Goal: Find specific page/section: Find specific page/section

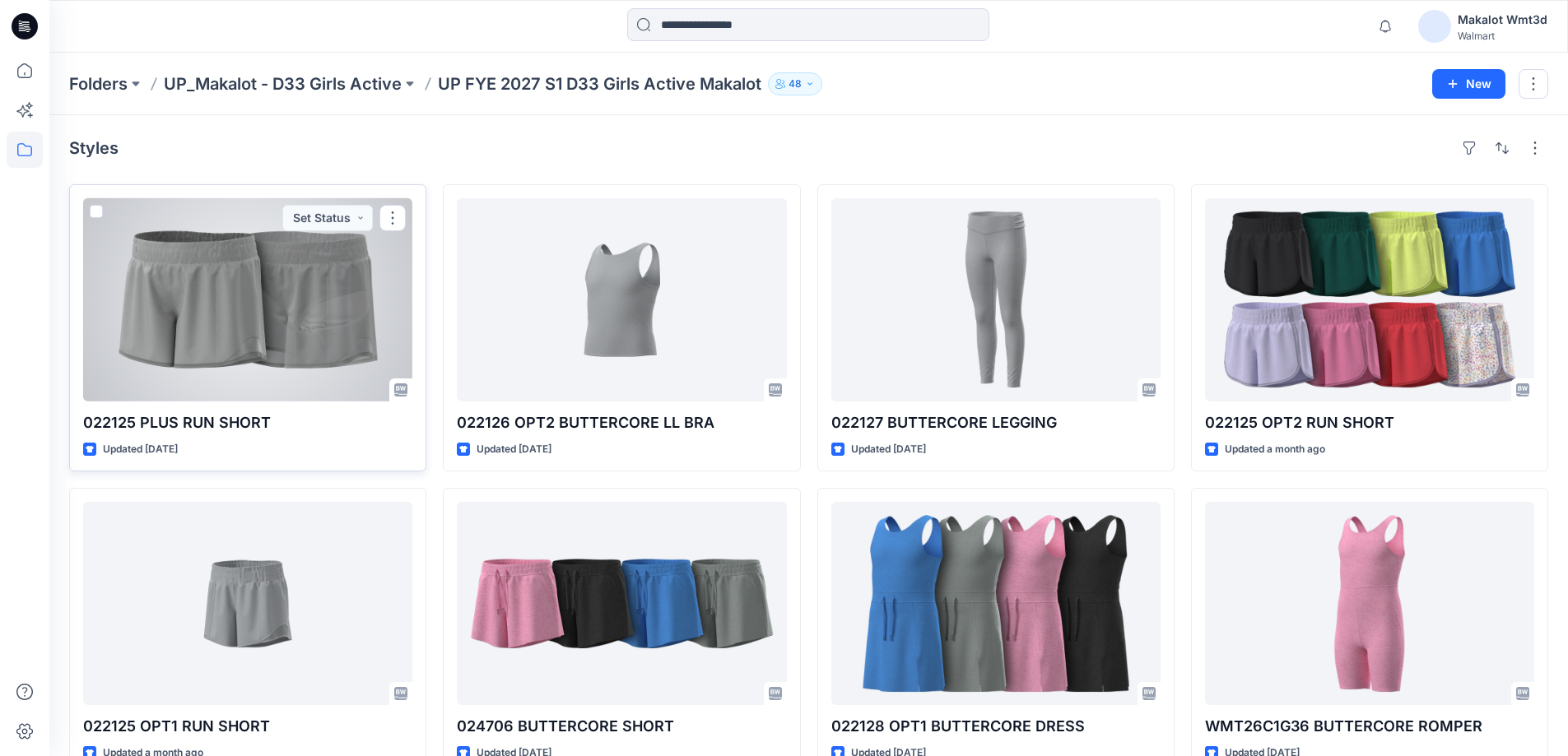
click at [362, 385] on div at bounding box center [247, 299] width 329 height 203
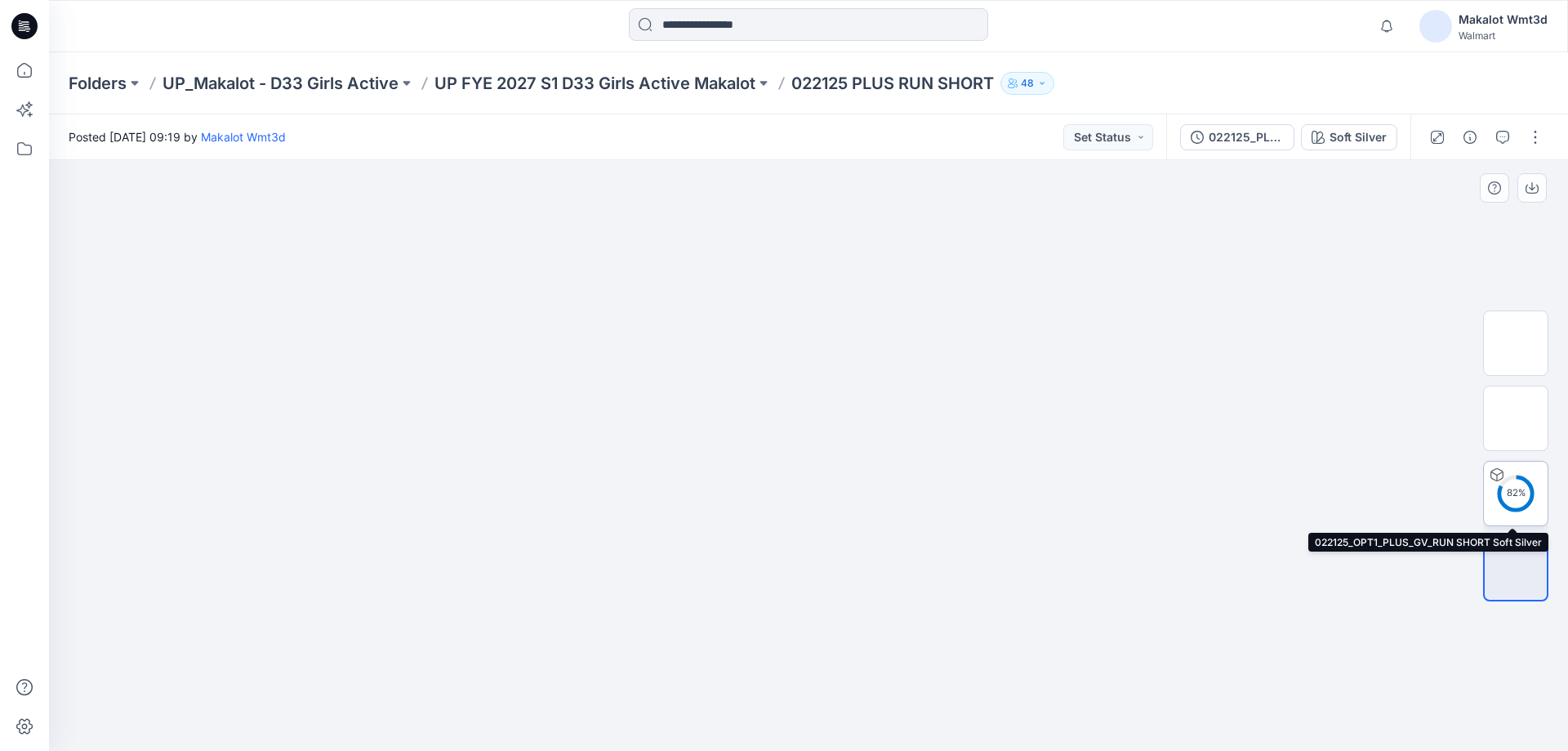
click at [1520, 491] on div "82 %" at bounding box center [1516, 493] width 39 height 14
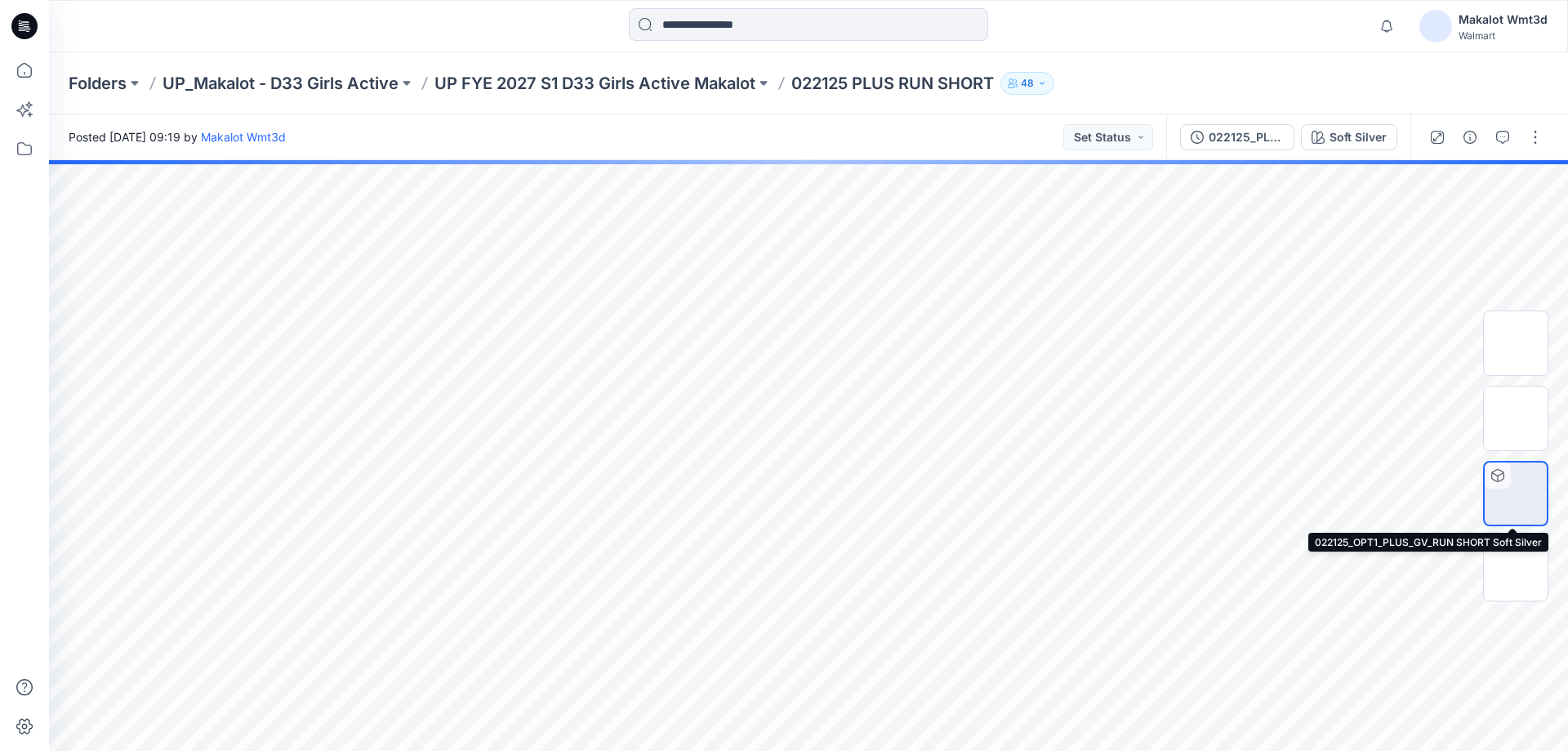
click at [1516, 493] on img at bounding box center [1516, 493] width 0 height 0
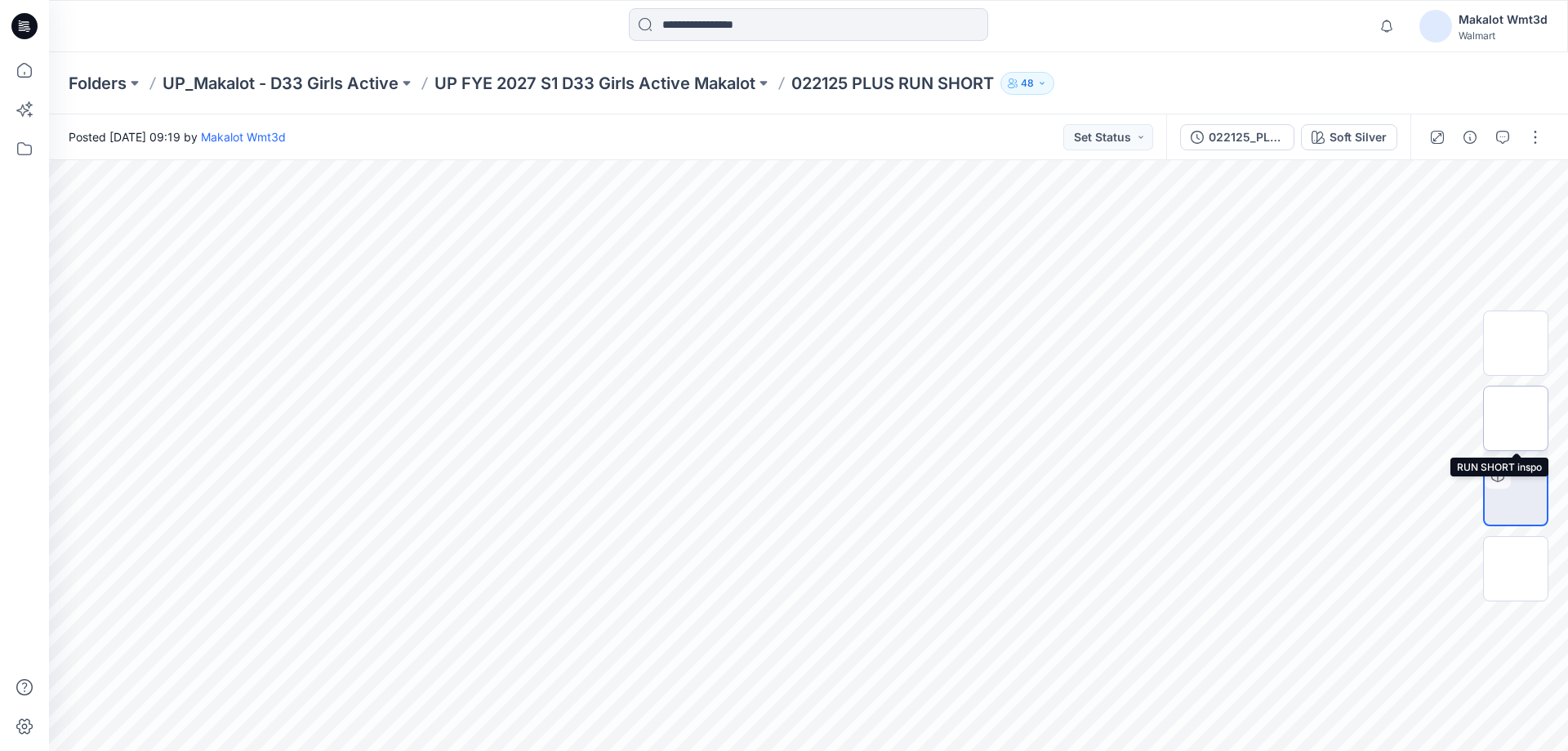
click at [1516, 418] on img at bounding box center [1516, 418] width 0 height 0
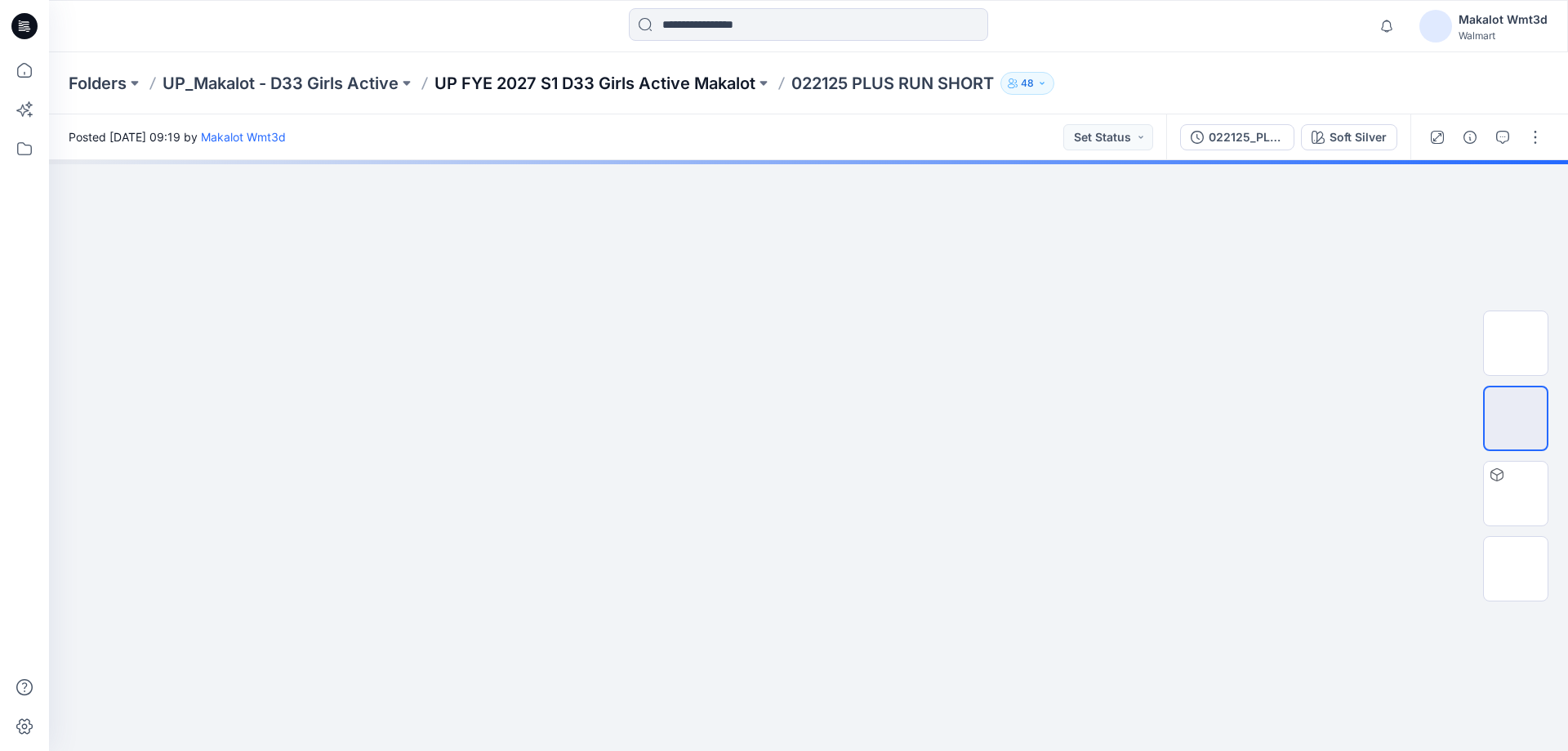
click at [569, 77] on p "UP FYE 2027 S1 D33 Girls Active Makalot" at bounding box center [595, 83] width 321 height 23
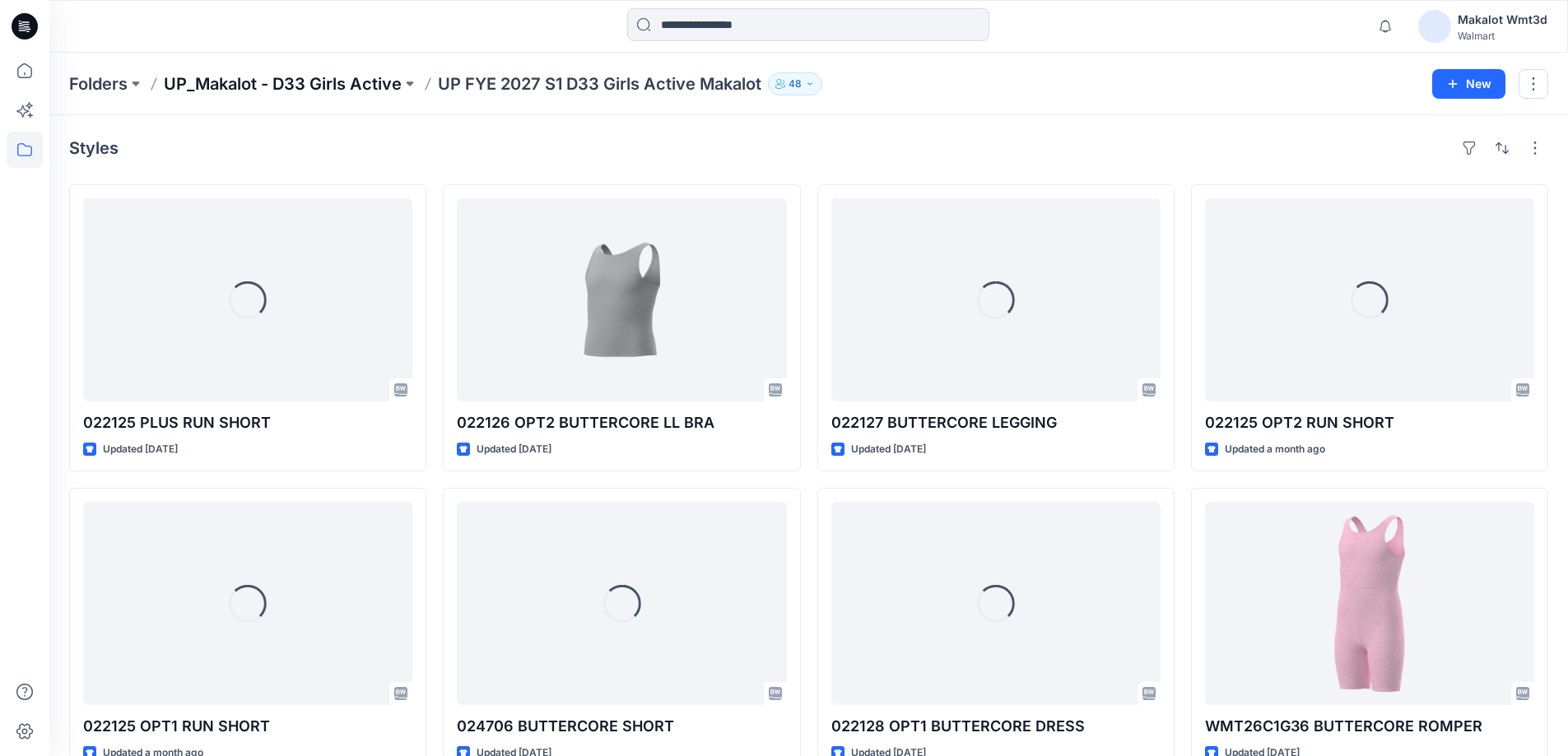
click at [400, 92] on p "UP_Makalot - D33 Girls Active" at bounding box center [283, 84] width 238 height 23
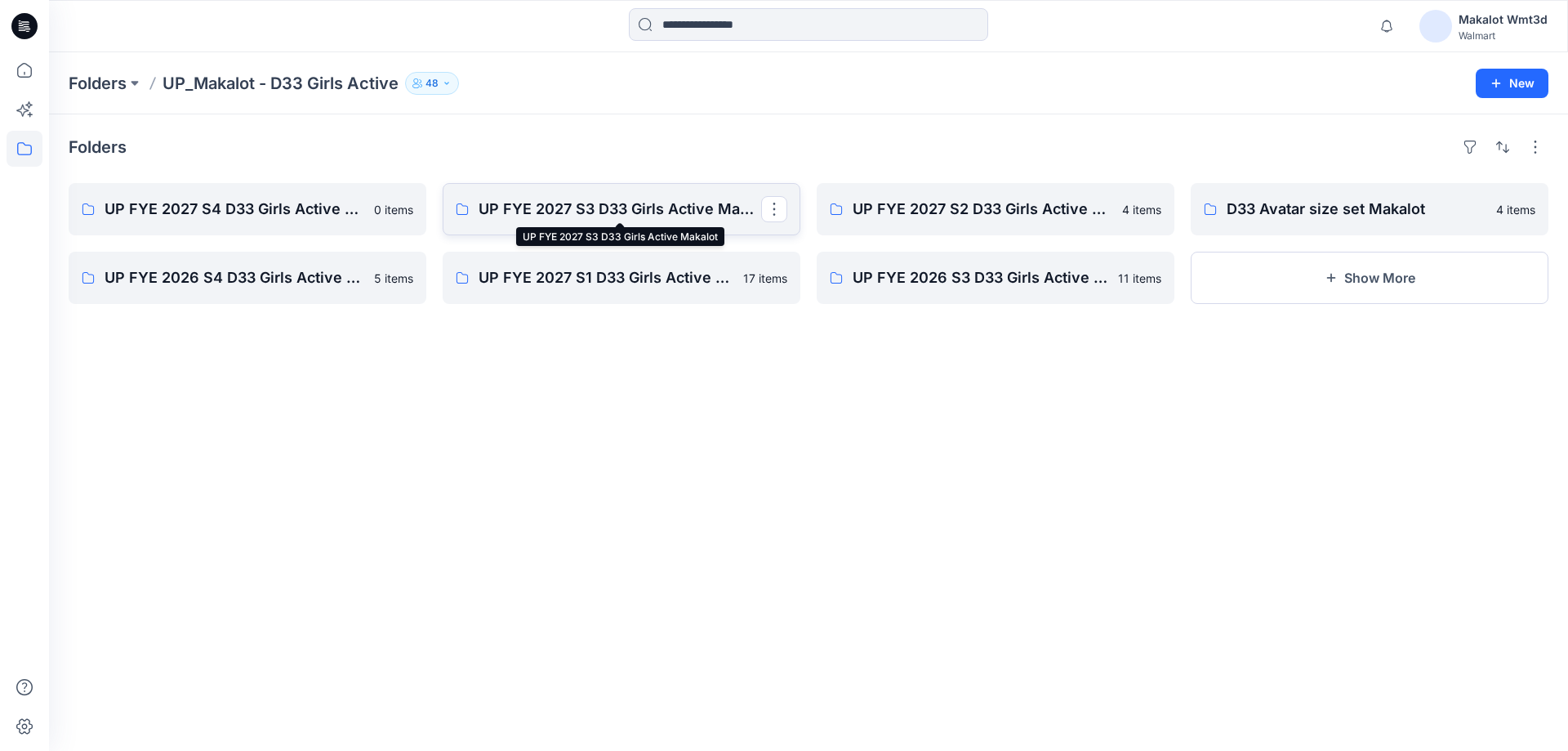
click at [632, 201] on p "UP FYE 2027 S3 D33 Girls Active Makalot" at bounding box center [620, 209] width 283 height 23
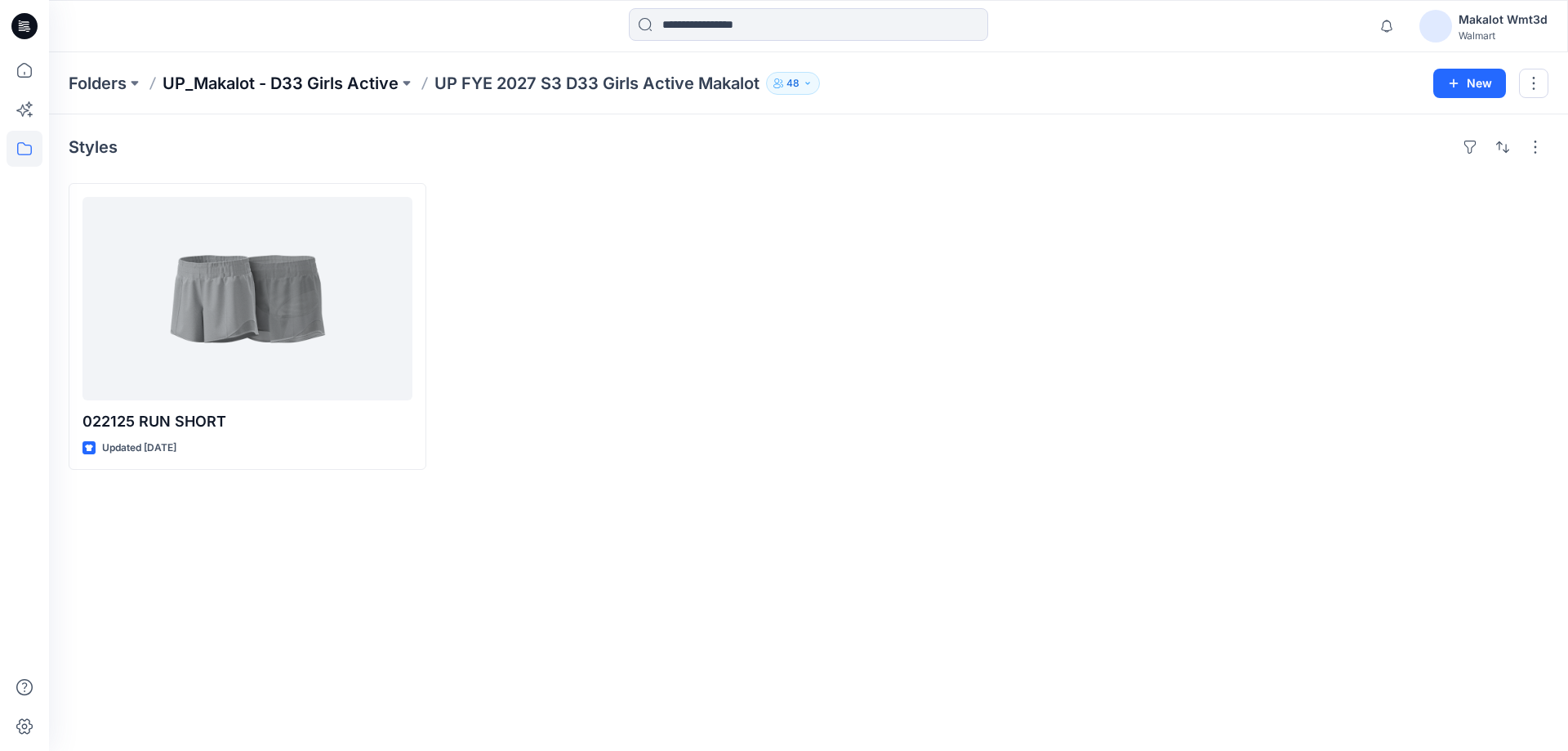
click at [397, 80] on p "UP_Makalot - D33 Girls Active" at bounding box center [281, 83] width 236 height 23
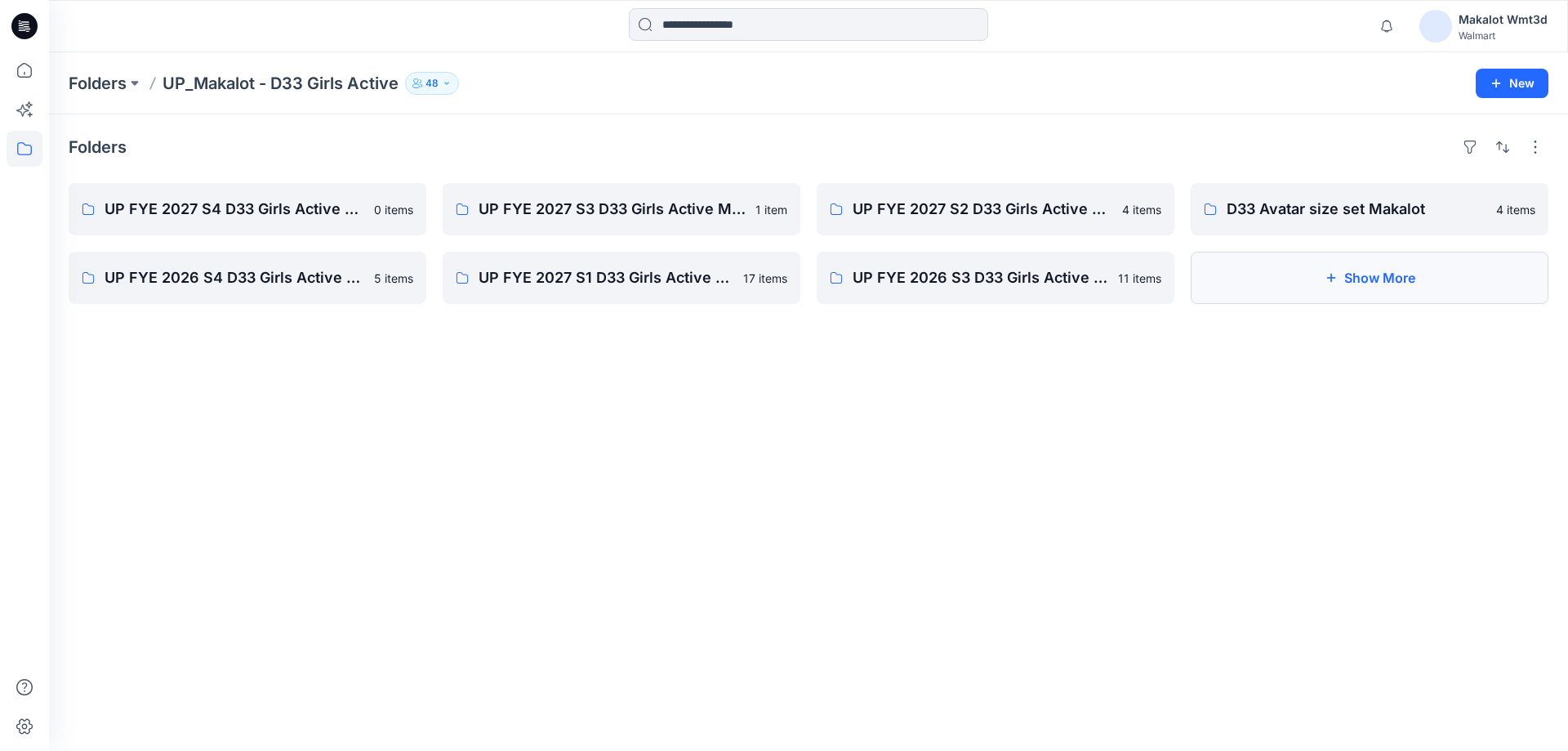
click at [1318, 280] on button "Show More" at bounding box center [1370, 277] width 358 height 52
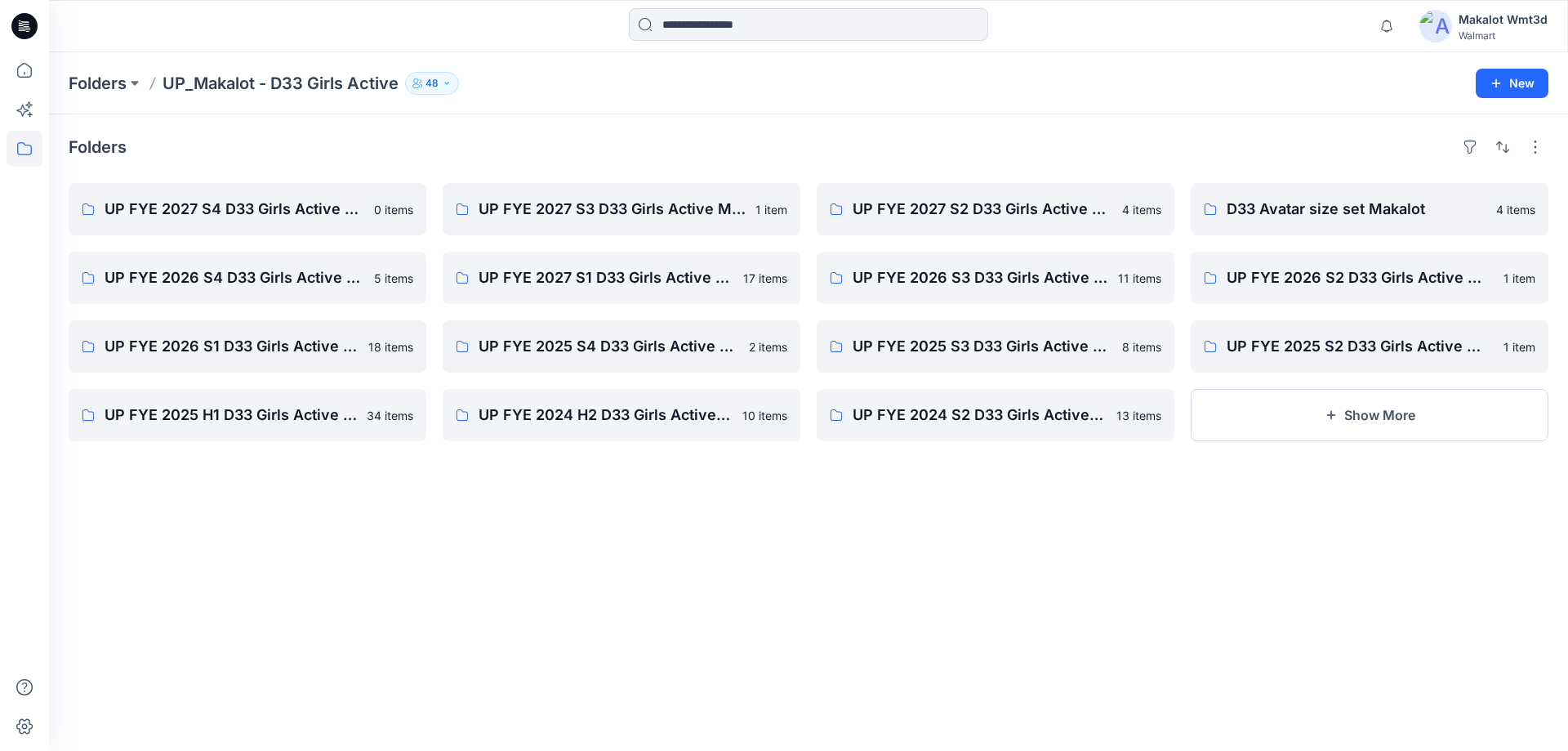
click at [134, 99] on div "Folders UP_Makalot - D33 Girls Active 48 New" at bounding box center [808, 82] width 1519 height 62
click at [134, 82] on button at bounding box center [134, 83] width 16 height 23
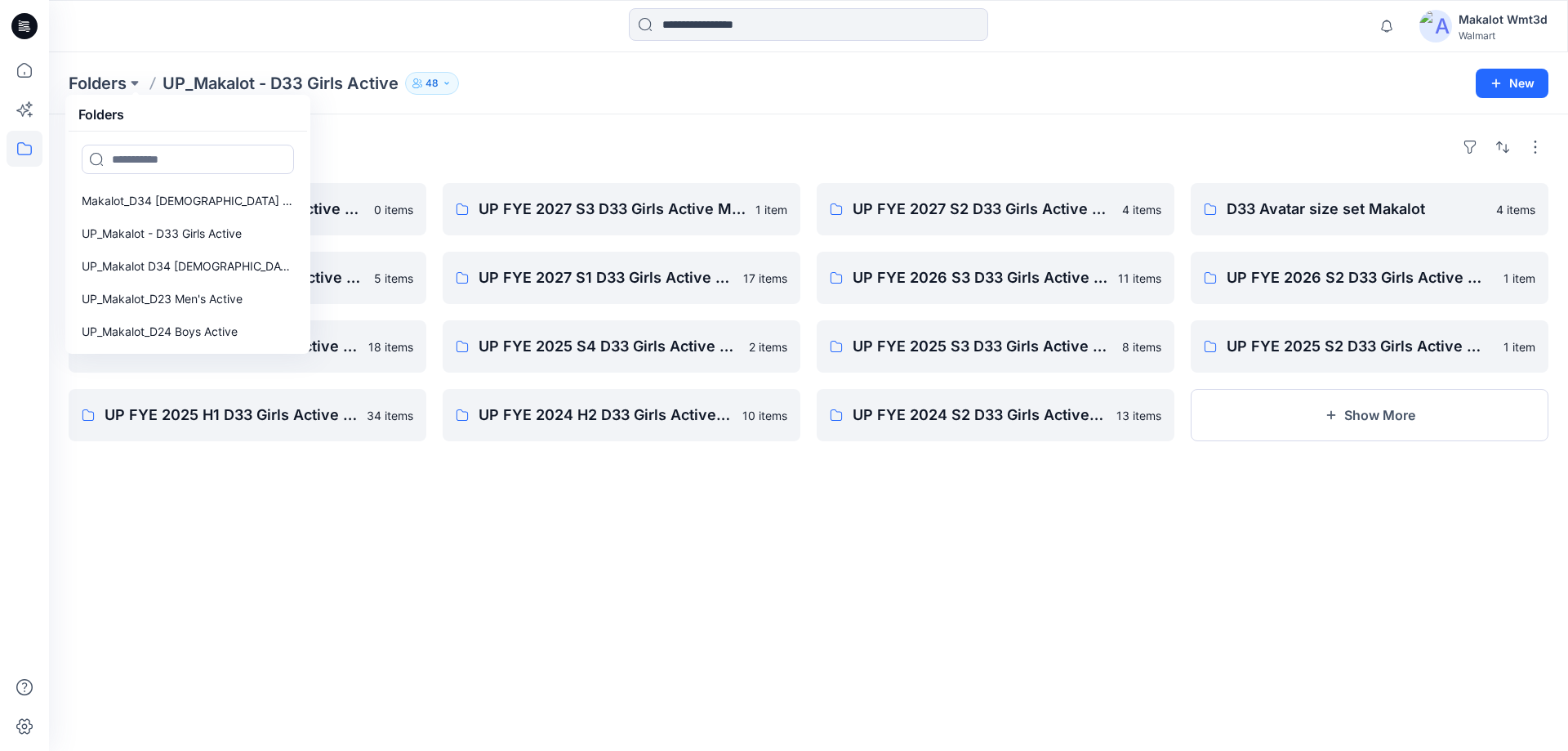
scroll to position [164, 0]
click at [219, 334] on p "UP_Makalot_D24 Boys Active" at bounding box center [159, 331] width 156 height 20
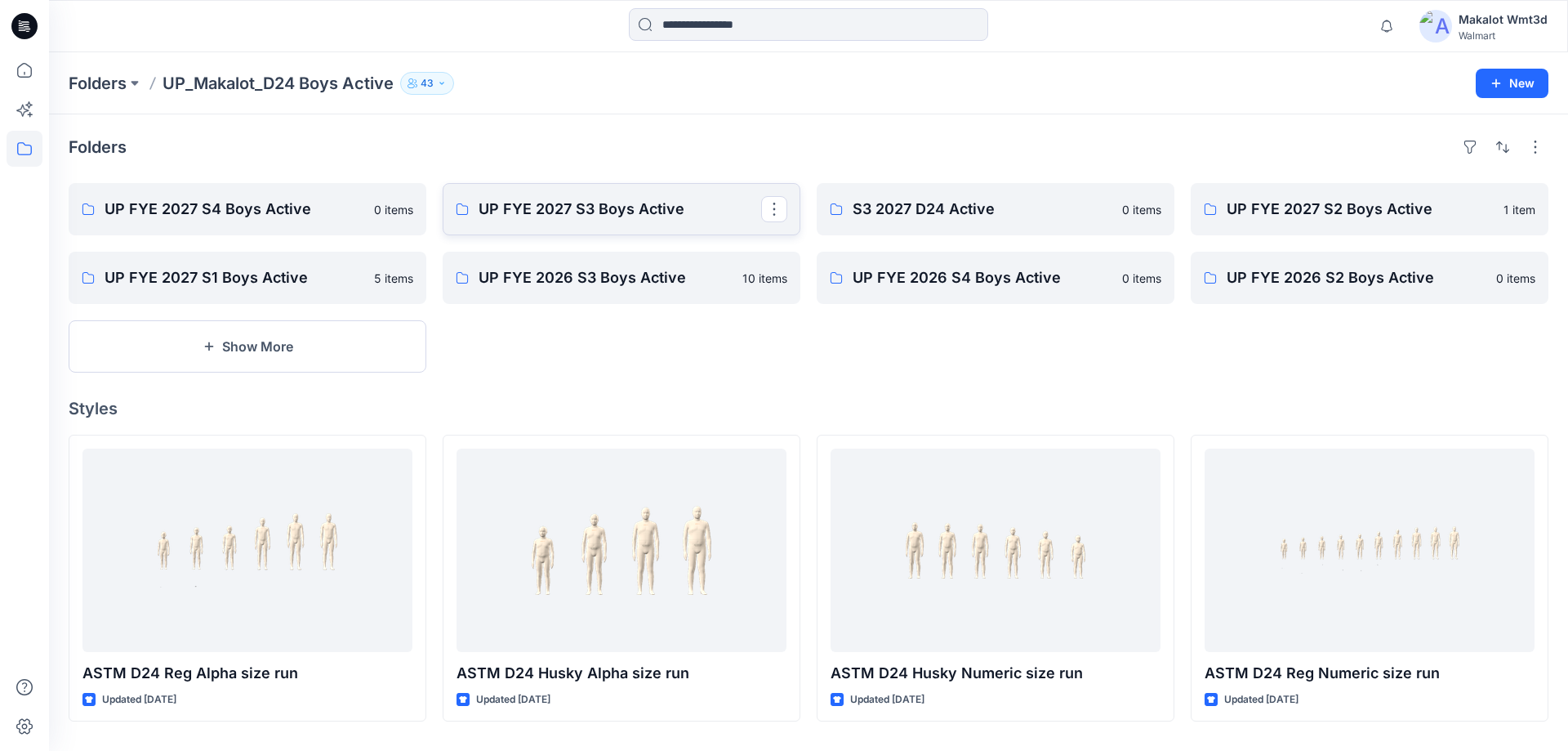
click at [647, 185] on link "UP FYE 2027 S3 Boys Active" at bounding box center [622, 209] width 358 height 52
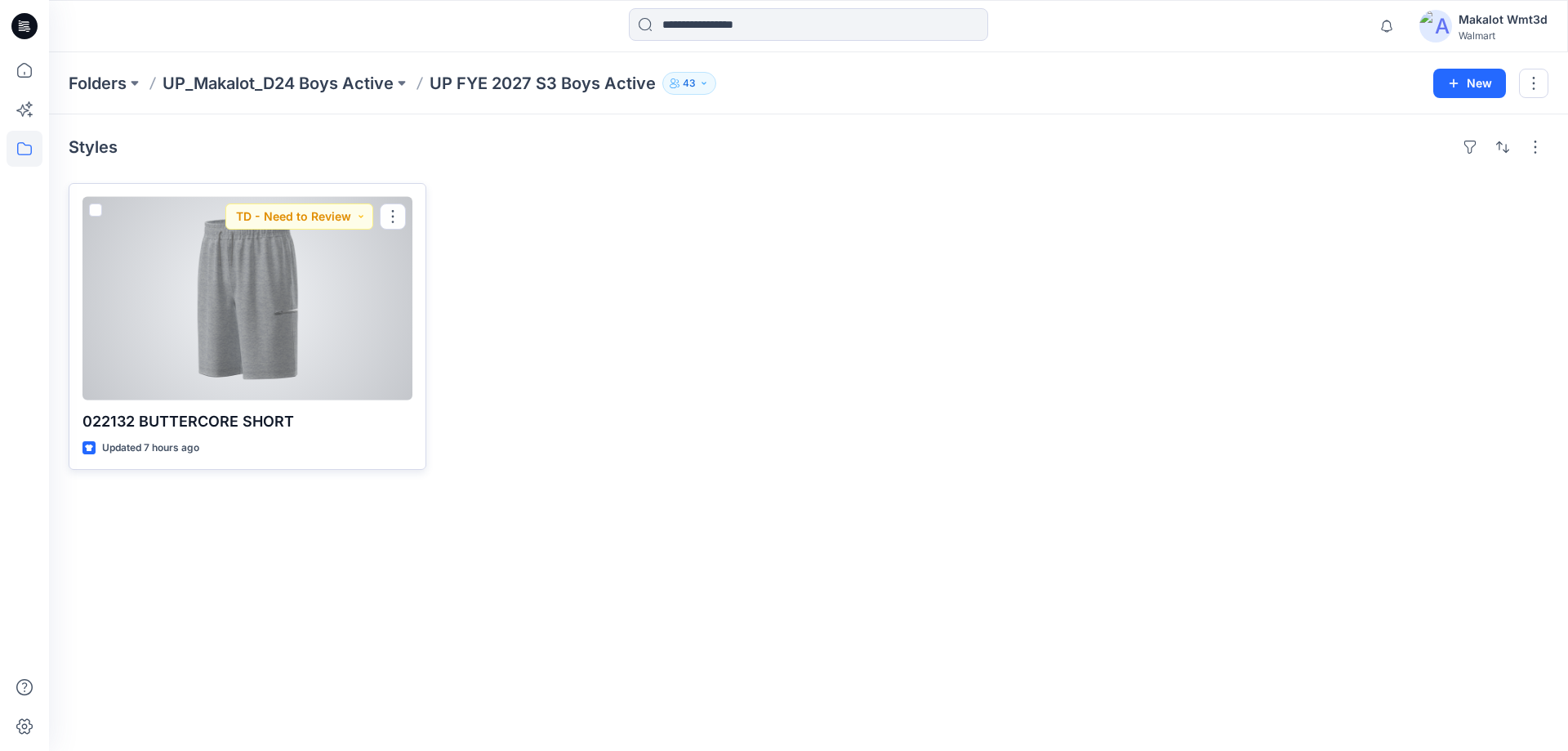
click at [385, 329] on div at bounding box center [247, 298] width 330 height 203
